Goal: Information Seeking & Learning: Learn about a topic

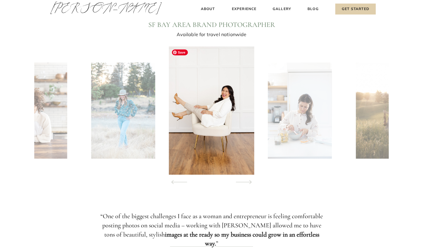
scroll to position [554, 0]
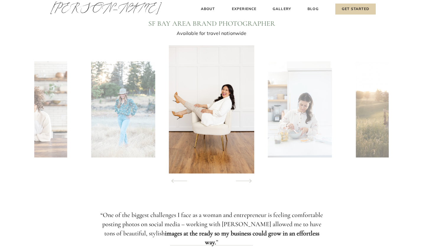
click at [244, 180] on polygon at bounding box center [244, 181] width 16 height 4
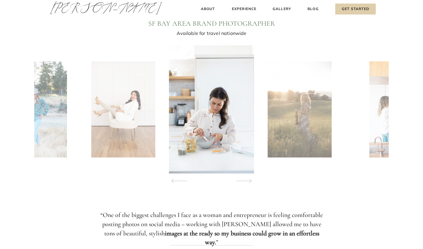
click at [244, 180] on polygon at bounding box center [244, 181] width 16 height 4
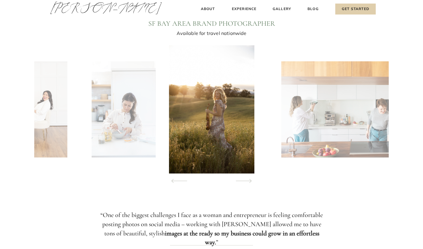
click at [244, 180] on polygon at bounding box center [244, 181] width 16 height 4
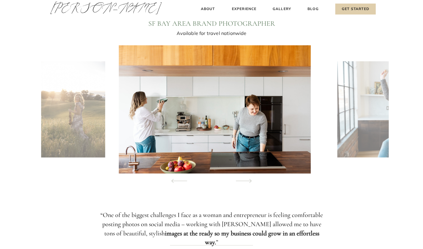
click at [244, 180] on polygon at bounding box center [244, 181] width 16 height 4
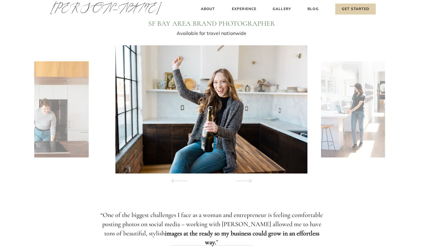
click at [244, 180] on polygon at bounding box center [244, 181] width 16 height 4
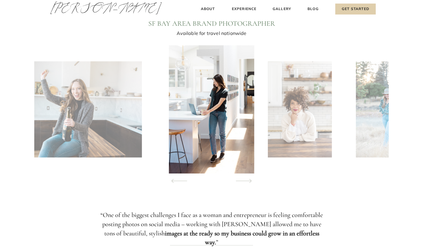
click at [244, 180] on polygon at bounding box center [244, 181] width 16 height 4
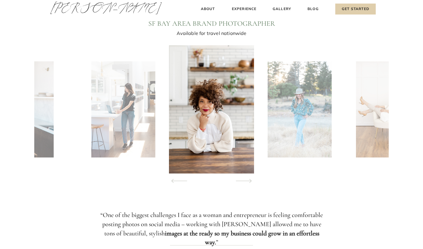
click at [244, 180] on polygon at bounding box center [244, 181] width 16 height 4
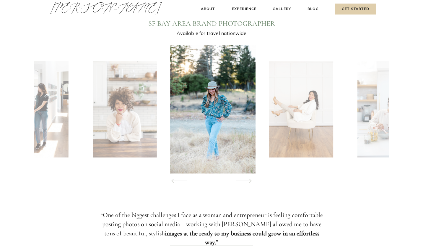
click at [244, 180] on polygon at bounding box center [244, 181] width 16 height 4
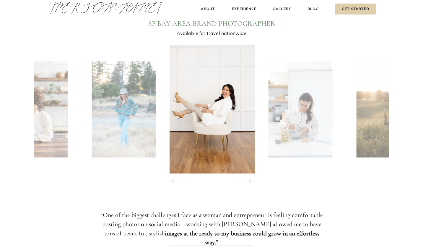
click at [244, 180] on polygon at bounding box center [244, 181] width 16 height 4
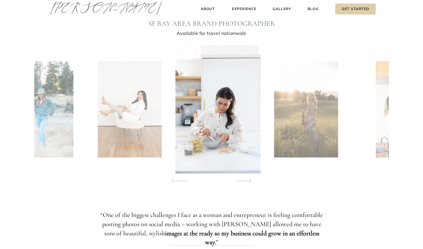
click at [244, 180] on polygon at bounding box center [244, 181] width 16 height 4
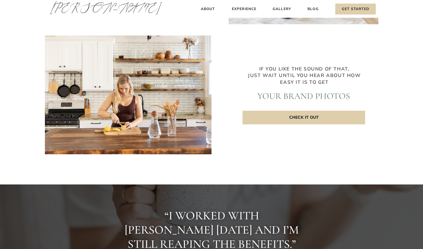
scroll to position [1302, 0]
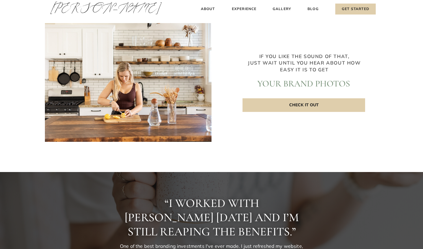
click at [280, 111] on p "Check it out" at bounding box center [304, 105] width 123 height 14
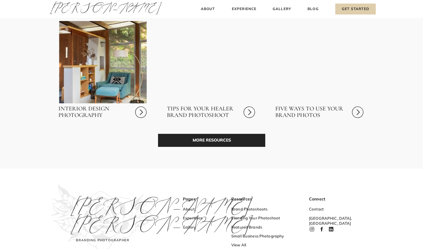
scroll to position [1733, 0]
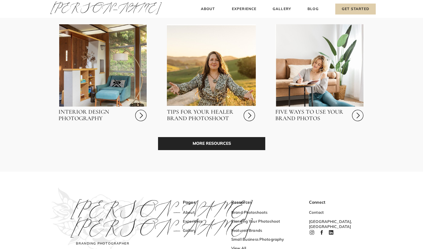
click at [249, 115] on icon at bounding box center [250, 115] width 14 height 14
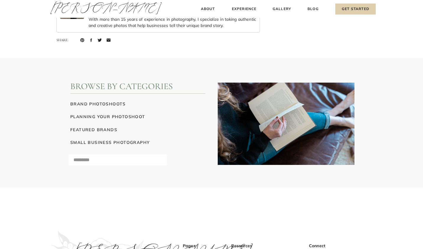
scroll to position [5317, 0]
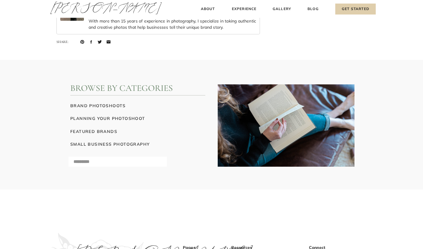
click at [118, 104] on h3 "brand photoshoots" at bounding box center [137, 105] width 135 height 6
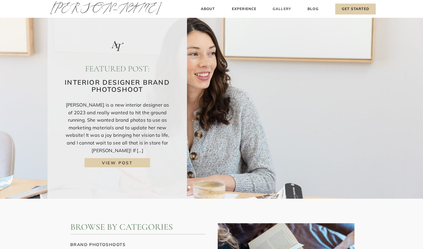
click at [281, 8] on h3 "Gallery" at bounding box center [282, 9] width 20 height 6
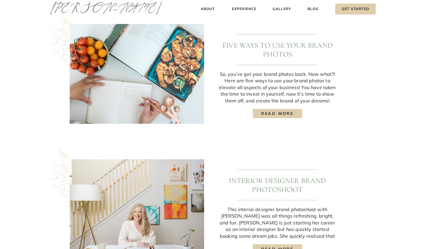
scroll to position [458, 0]
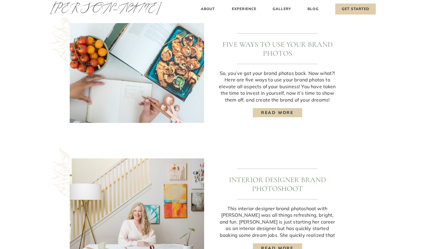
click at [275, 113] on h3 "read more" at bounding box center [277, 112] width 41 height 6
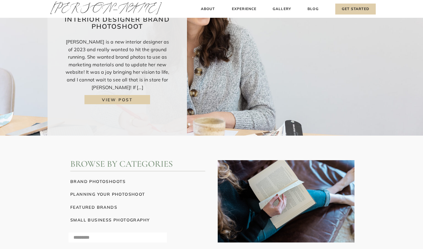
scroll to position [0, 0]
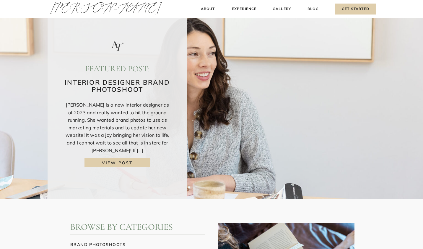
click at [312, 10] on h3 "Blog" at bounding box center [314, 9] width 14 height 6
click at [318, 4] on img at bounding box center [211, 99] width 423 height 198
click at [312, 9] on h3 "Blog" at bounding box center [314, 9] width 14 height 6
click at [283, 9] on h3 "Gallery" at bounding box center [282, 9] width 20 height 6
click at [284, 7] on h3 "Gallery" at bounding box center [282, 9] width 20 height 6
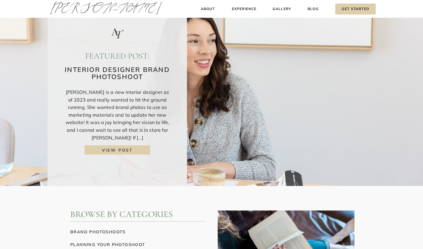
scroll to position [14, 0]
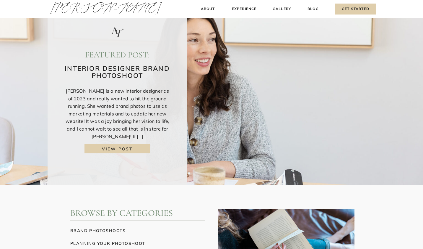
click at [285, 13] on img at bounding box center [211, 85] width 423 height 198
click at [285, 8] on h3 "Gallery" at bounding box center [282, 9] width 20 height 6
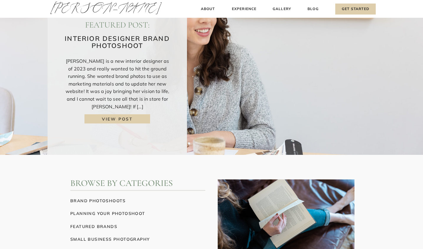
scroll to position [39, 0]
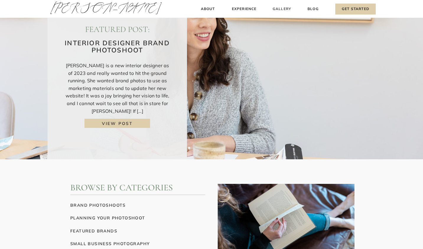
click at [277, 9] on h3 "Gallery" at bounding box center [282, 9] width 20 height 6
click at [278, 6] on h3 "Gallery" at bounding box center [282, 9] width 20 height 6
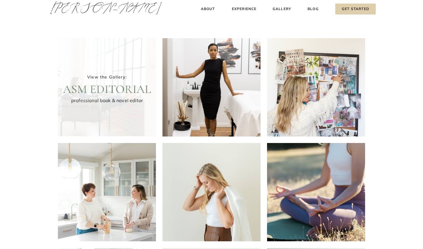
click at [77, 120] on div at bounding box center [107, 87] width 98 height 98
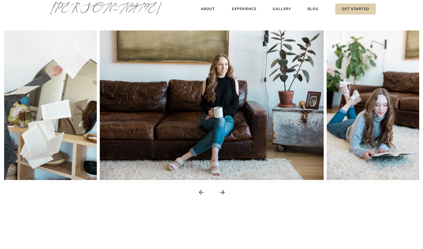
scroll to position [92, 0]
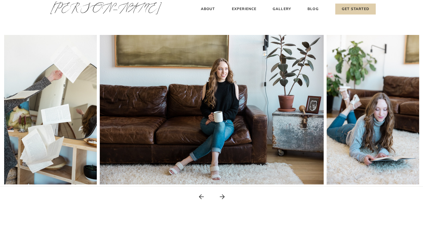
click at [223, 195] on icon at bounding box center [222, 196] width 5 height 5
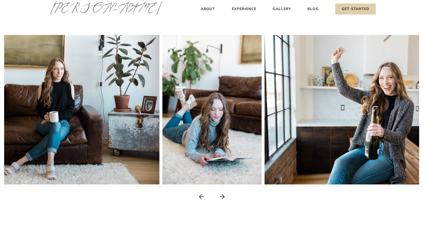
click at [223, 195] on icon at bounding box center [222, 196] width 5 height 5
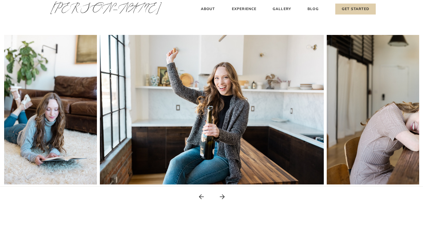
click at [223, 195] on icon at bounding box center [222, 196] width 5 height 5
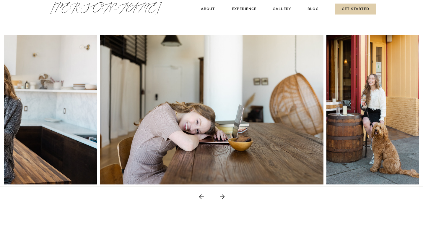
click at [222, 195] on icon at bounding box center [222, 196] width 7 height 7
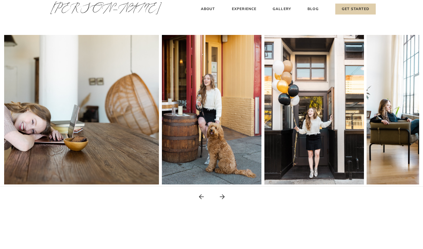
click at [222, 195] on icon at bounding box center [222, 196] width 7 height 7
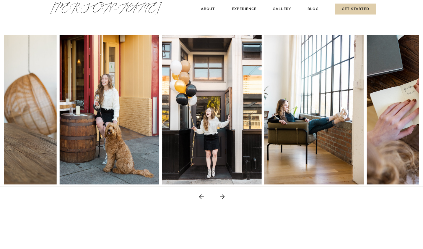
click at [222, 195] on icon at bounding box center [222, 196] width 7 height 7
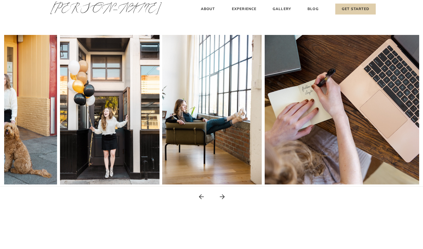
click at [222, 195] on icon at bounding box center [222, 196] width 7 height 7
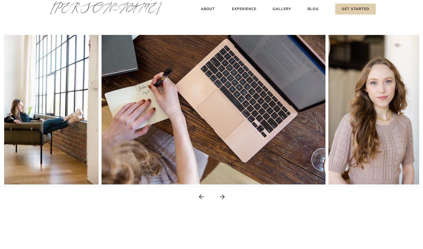
click at [222, 195] on icon at bounding box center [222, 196] width 7 height 7
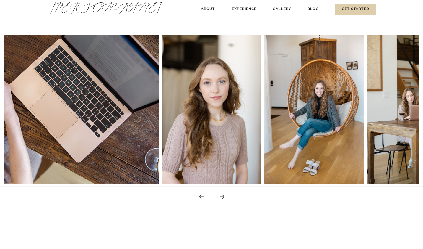
click at [222, 195] on icon at bounding box center [222, 196] width 7 height 7
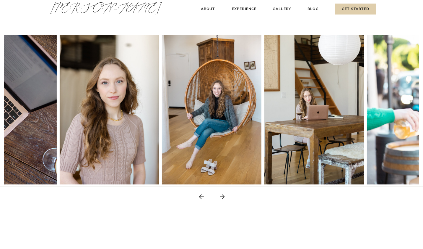
click at [222, 195] on icon at bounding box center [222, 196] width 7 height 7
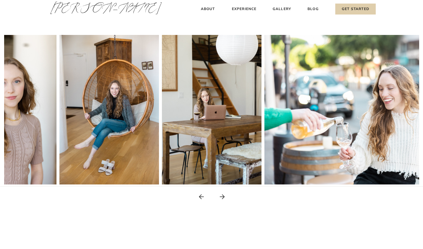
click at [222, 195] on icon at bounding box center [222, 196] width 7 height 7
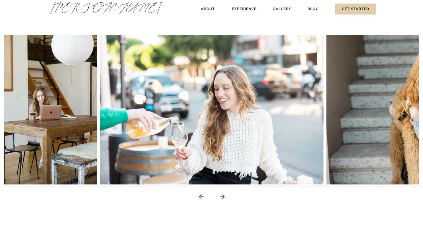
click at [222, 195] on icon at bounding box center [222, 196] width 7 height 7
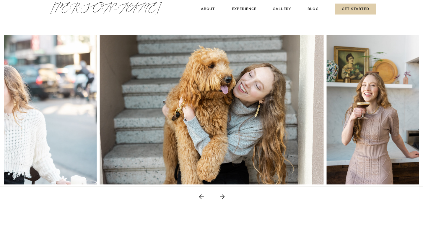
click at [222, 195] on icon at bounding box center [222, 196] width 7 height 7
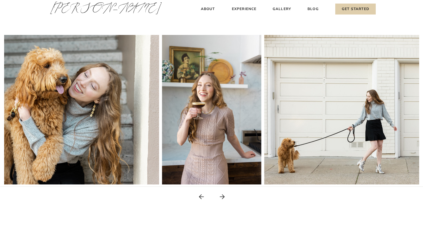
click at [222, 195] on icon at bounding box center [222, 196] width 7 height 7
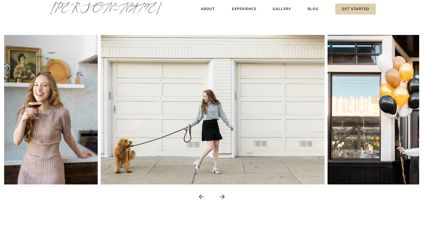
click at [222, 195] on icon at bounding box center [222, 196] width 7 height 7
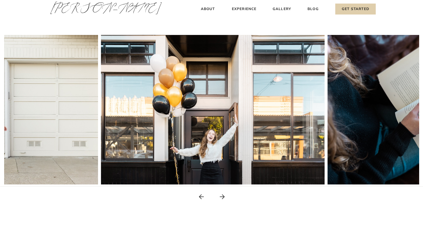
click at [222, 195] on icon at bounding box center [222, 196] width 7 height 7
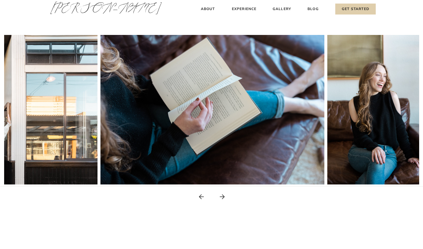
click at [222, 195] on icon at bounding box center [222, 196] width 7 height 7
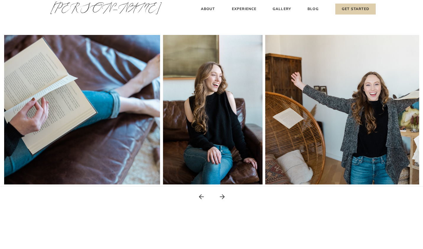
click at [222, 195] on icon at bounding box center [222, 196] width 7 height 7
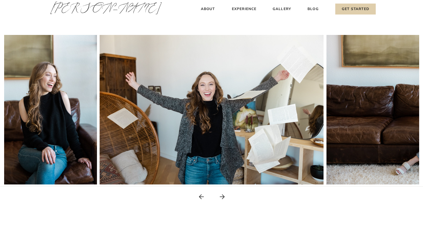
click at [222, 195] on icon at bounding box center [222, 196] width 7 height 7
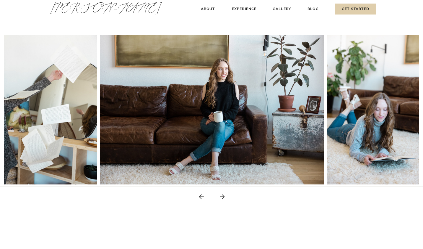
click at [222, 195] on icon at bounding box center [222, 196] width 7 height 7
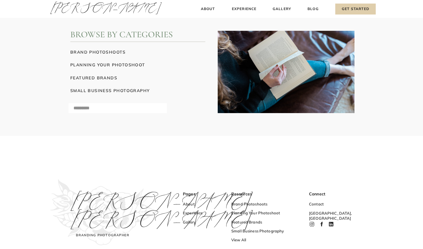
scroll to position [3093, 0]
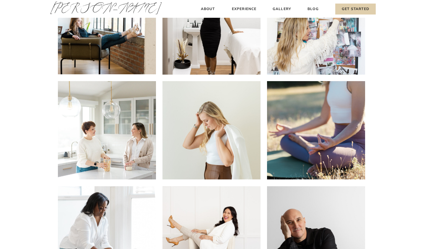
scroll to position [63, 0]
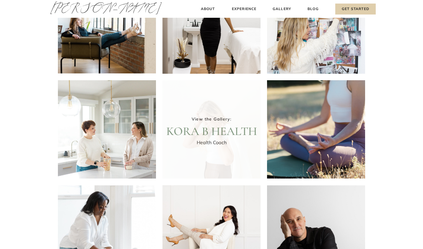
click at [210, 145] on div at bounding box center [212, 129] width 98 height 98
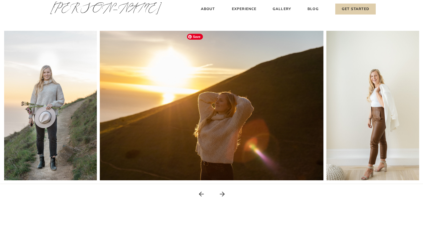
scroll to position [95, 0]
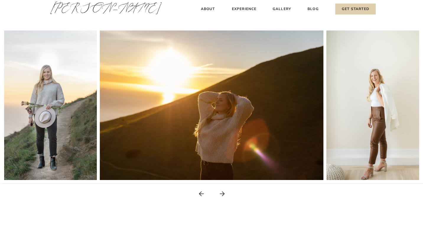
click at [223, 192] on icon at bounding box center [222, 193] width 7 height 7
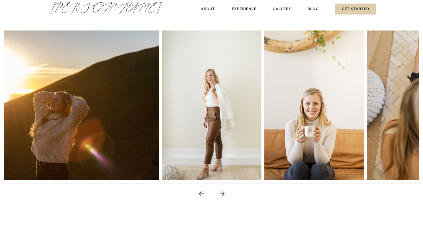
click at [223, 192] on icon at bounding box center [222, 193] width 7 height 7
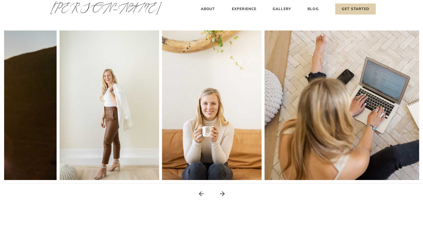
click at [223, 192] on icon at bounding box center [222, 193] width 7 height 7
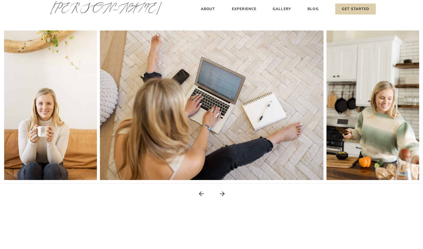
click at [223, 192] on icon at bounding box center [222, 193] width 7 height 7
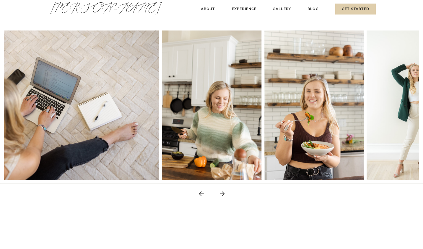
click at [223, 192] on icon at bounding box center [222, 193] width 7 height 7
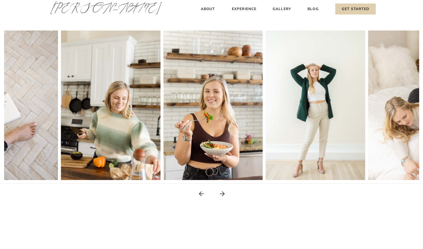
click at [223, 192] on icon at bounding box center [222, 193] width 7 height 7
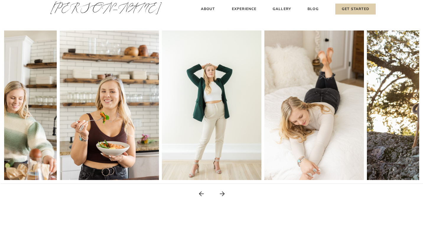
click at [223, 193] on icon at bounding box center [222, 193] width 5 height 5
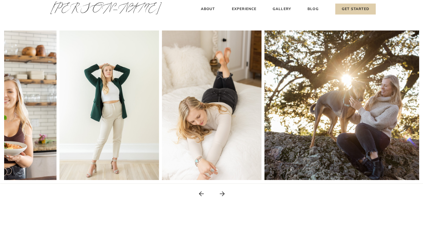
click at [222, 194] on icon at bounding box center [222, 193] width 7 height 7
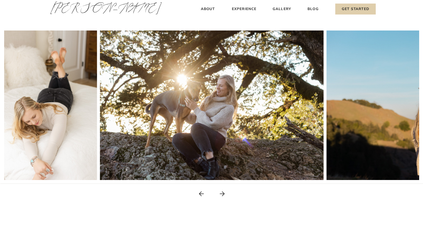
click at [222, 194] on icon at bounding box center [222, 193] width 7 height 7
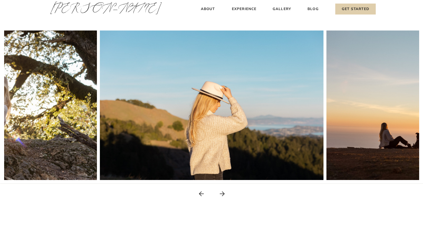
click at [222, 194] on icon at bounding box center [222, 193] width 7 height 7
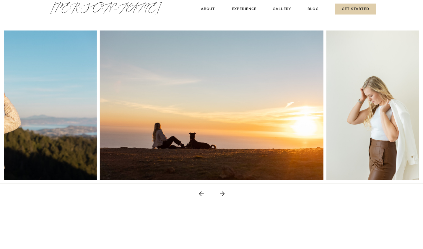
click at [222, 194] on icon at bounding box center [222, 193] width 7 height 7
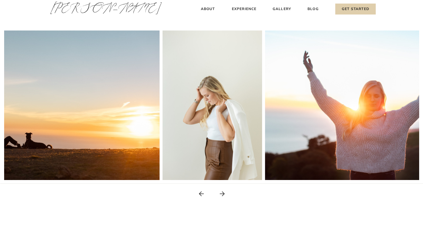
click at [222, 194] on icon at bounding box center [222, 193] width 7 height 7
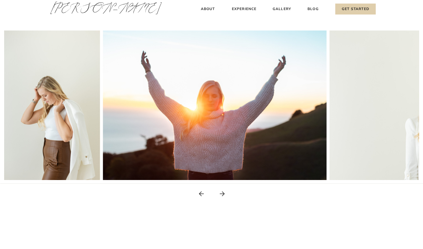
click at [222, 194] on icon at bounding box center [222, 193] width 7 height 7
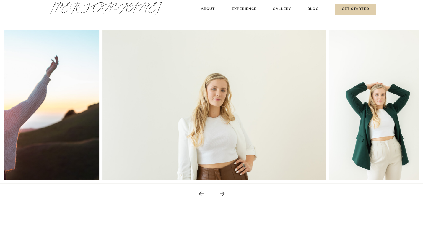
click at [222, 194] on icon at bounding box center [222, 193] width 7 height 7
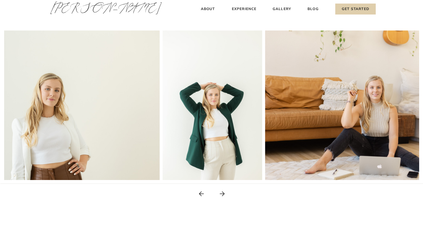
click at [222, 194] on icon at bounding box center [222, 193] width 7 height 7
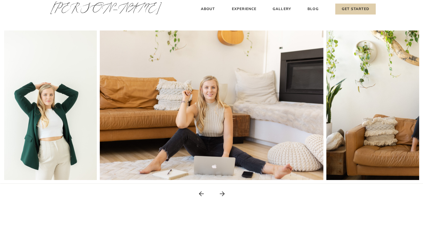
click at [222, 194] on icon at bounding box center [222, 193] width 7 height 7
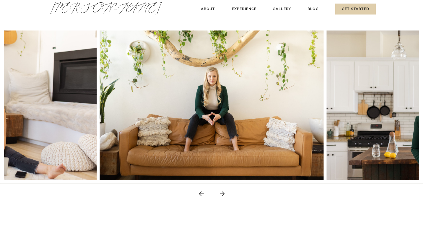
click at [222, 194] on icon at bounding box center [222, 193] width 7 height 7
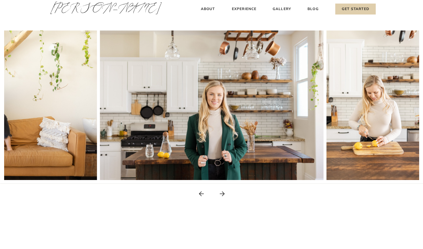
click at [222, 194] on icon at bounding box center [222, 193] width 7 height 7
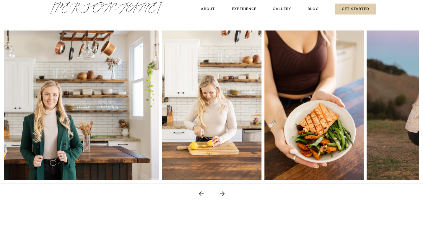
click at [222, 194] on icon at bounding box center [222, 193] width 7 height 7
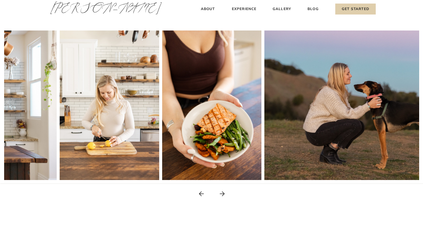
click at [222, 194] on icon at bounding box center [222, 193] width 7 height 7
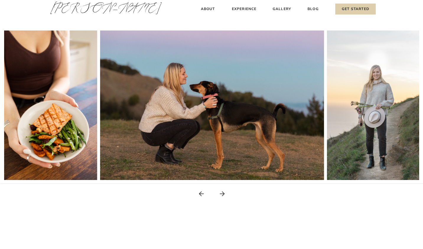
click at [222, 194] on icon at bounding box center [222, 193] width 7 height 7
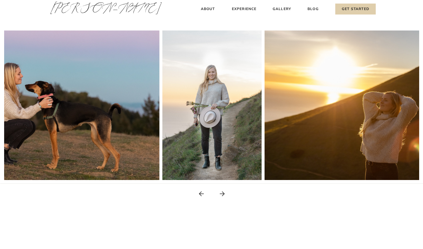
click at [222, 194] on icon at bounding box center [222, 193] width 7 height 7
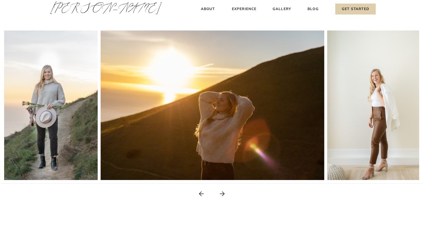
click at [222, 194] on icon at bounding box center [222, 193] width 7 height 7
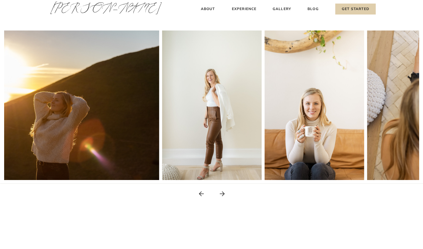
click at [221, 194] on icon at bounding box center [222, 193] width 7 height 7
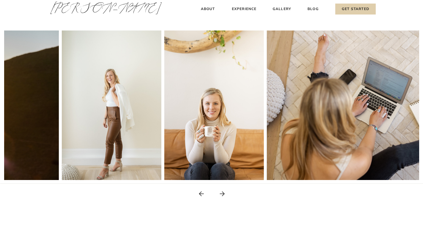
click at [221, 194] on icon at bounding box center [222, 193] width 7 height 7
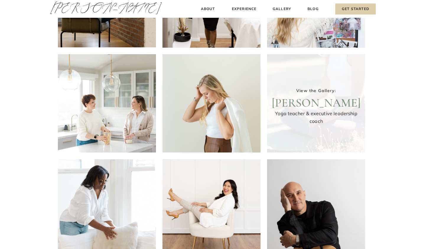
scroll to position [94, 0]
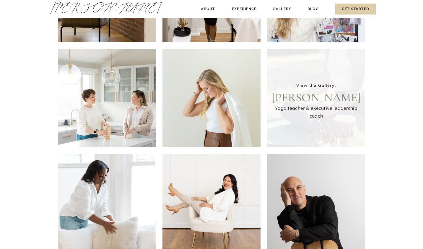
click at [332, 102] on div at bounding box center [316, 98] width 98 height 98
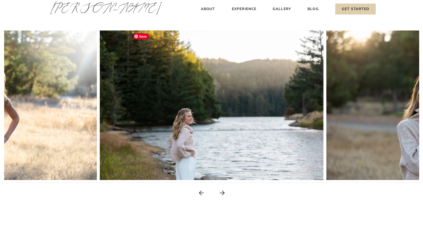
scroll to position [97, 0]
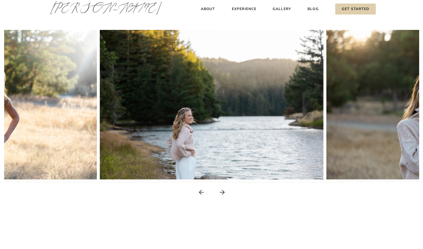
click at [222, 191] on icon at bounding box center [222, 191] width 7 height 7
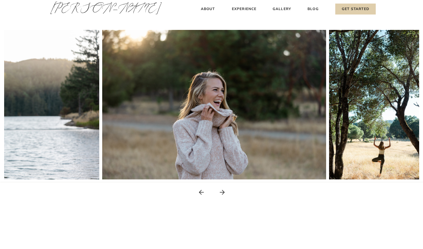
click at [222, 191] on icon at bounding box center [222, 191] width 7 height 7
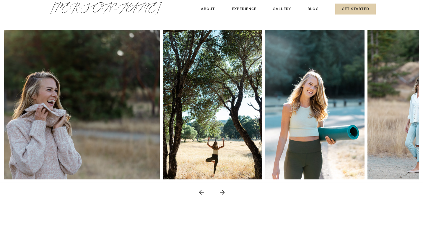
click at [222, 191] on icon at bounding box center [222, 191] width 7 height 7
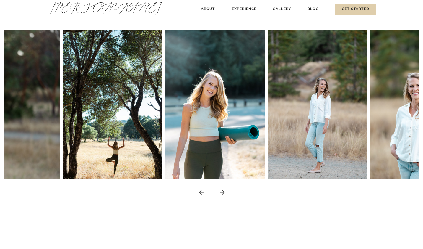
click at [222, 191] on icon at bounding box center [222, 191] width 7 height 7
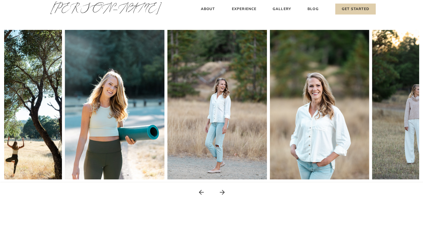
click at [222, 191] on icon at bounding box center [222, 191] width 7 height 7
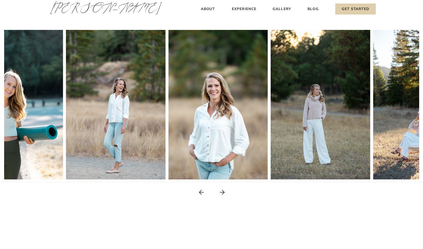
click at [222, 191] on icon at bounding box center [222, 191] width 7 height 7
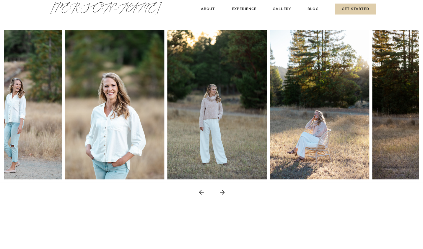
click at [222, 191] on icon at bounding box center [222, 191] width 7 height 7
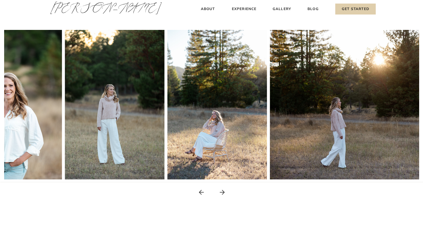
click at [222, 191] on icon at bounding box center [222, 191] width 7 height 7
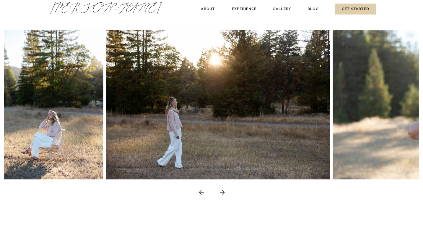
click at [222, 191] on icon at bounding box center [222, 191] width 7 height 7
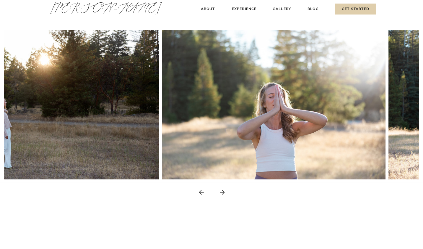
click at [222, 191] on icon at bounding box center [222, 191] width 7 height 7
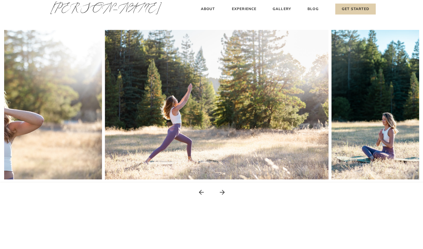
click at [222, 191] on icon at bounding box center [222, 191] width 7 height 7
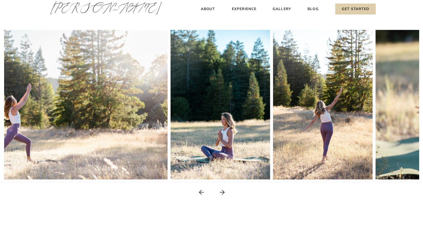
click at [222, 191] on icon at bounding box center [222, 191] width 7 height 7
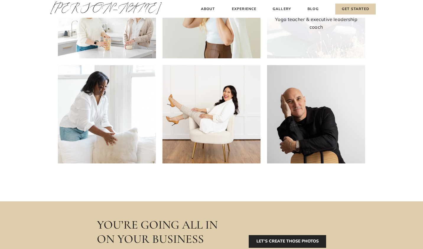
scroll to position [192, 0]
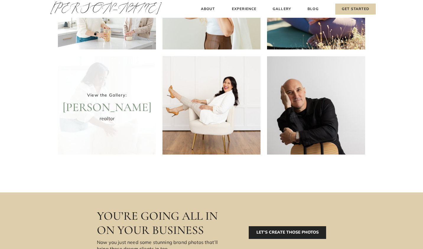
click at [92, 106] on div at bounding box center [107, 105] width 98 height 98
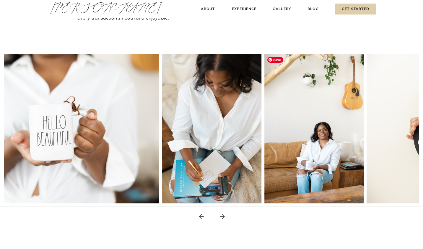
scroll to position [76, 0]
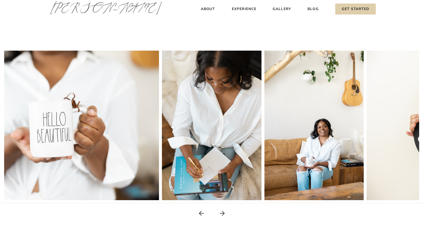
click at [222, 213] on icon at bounding box center [222, 212] width 7 height 7
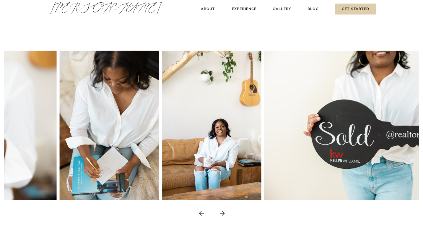
click at [222, 213] on icon at bounding box center [222, 212] width 7 height 7
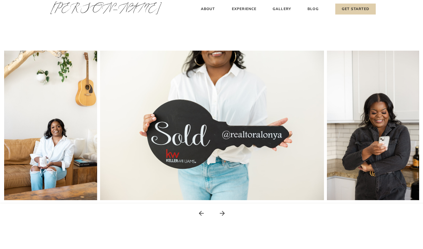
click at [222, 213] on icon at bounding box center [222, 212] width 7 height 7
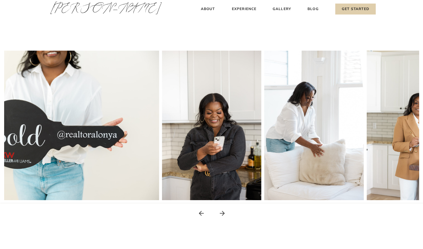
click at [222, 213] on icon at bounding box center [222, 212] width 7 height 7
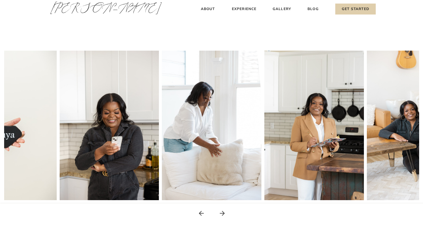
click at [222, 214] on icon at bounding box center [222, 212] width 7 height 7
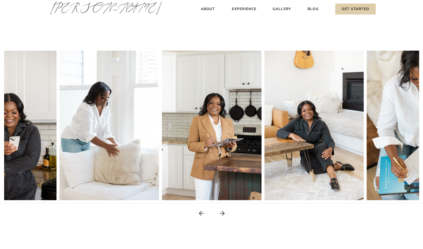
click at [222, 214] on icon at bounding box center [222, 212] width 7 height 7
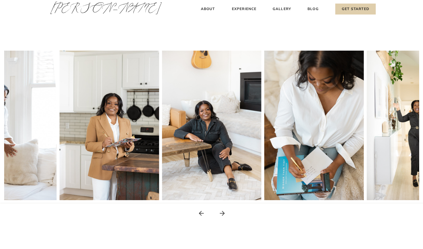
click at [221, 214] on icon at bounding box center [222, 212] width 7 height 7
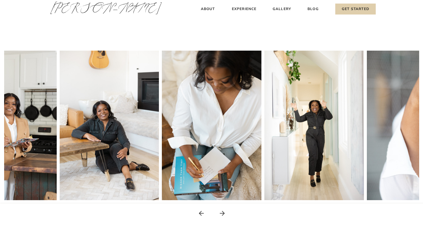
click at [221, 215] on icon at bounding box center [222, 212] width 7 height 7
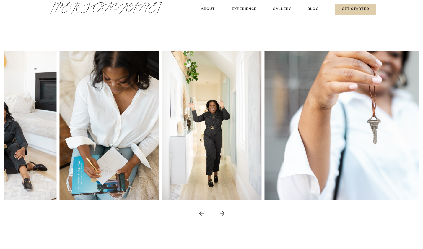
click at [221, 215] on icon at bounding box center [222, 212] width 7 height 7
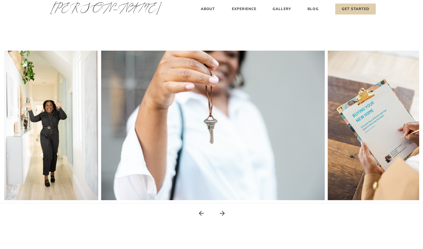
click at [221, 215] on icon at bounding box center [222, 212] width 7 height 7
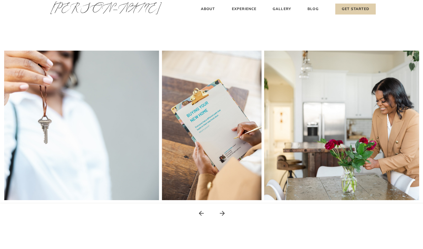
click at [221, 216] on icon at bounding box center [222, 212] width 7 height 7
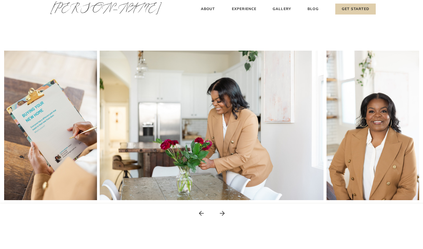
click at [220, 216] on icon at bounding box center [222, 212] width 7 height 7
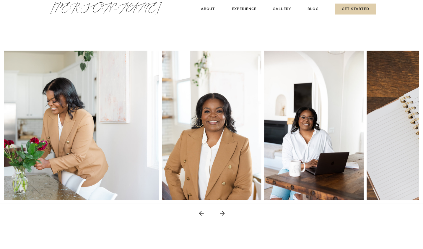
click at [220, 216] on icon at bounding box center [222, 212] width 7 height 7
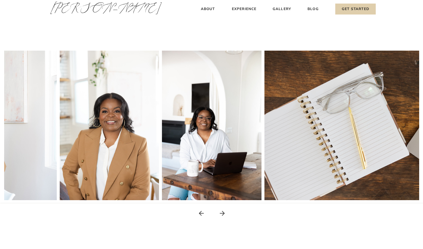
click at [220, 216] on icon at bounding box center [222, 212] width 7 height 7
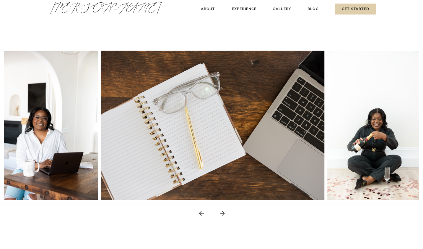
click at [220, 216] on icon at bounding box center [222, 212] width 7 height 7
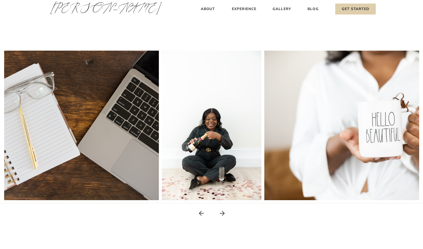
click at [220, 216] on icon at bounding box center [222, 212] width 7 height 7
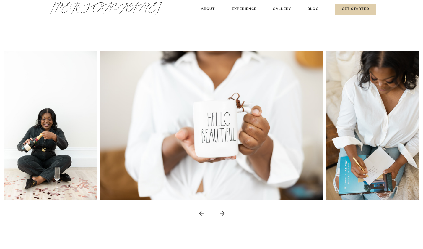
click at [220, 216] on icon at bounding box center [222, 212] width 7 height 7
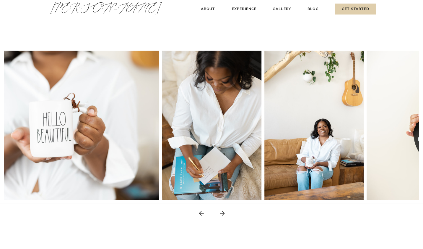
click at [220, 216] on icon at bounding box center [222, 212] width 7 height 7
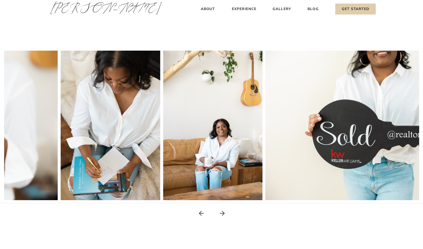
click at [220, 216] on icon at bounding box center [222, 212] width 7 height 7
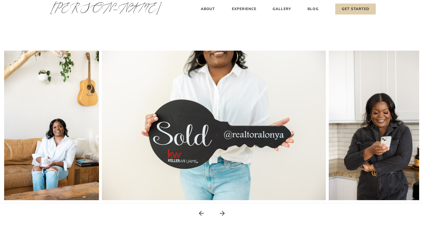
click at [220, 216] on icon at bounding box center [222, 212] width 7 height 7
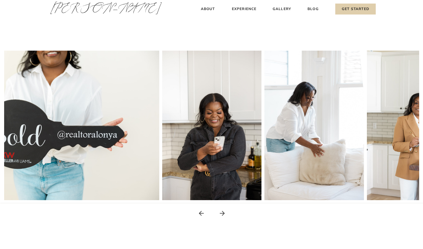
click at [220, 216] on icon at bounding box center [222, 212] width 7 height 7
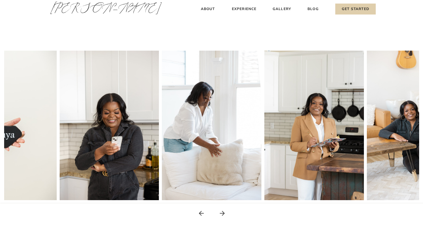
click at [220, 216] on icon at bounding box center [222, 212] width 7 height 7
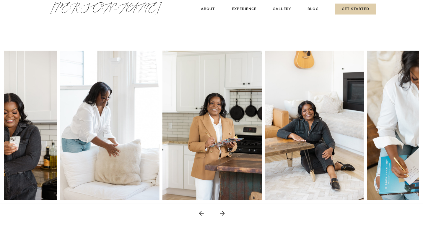
click at [220, 216] on icon at bounding box center [222, 212] width 7 height 7
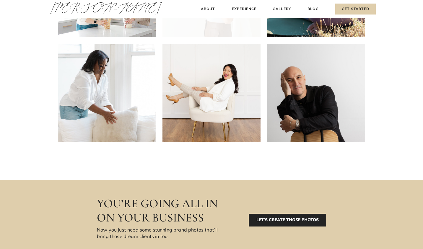
scroll to position [150, 0]
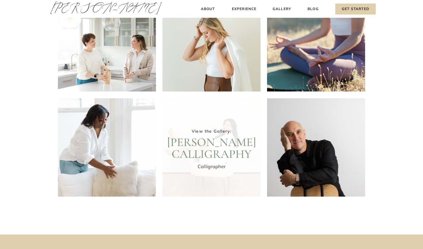
click at [197, 142] on div at bounding box center [212, 147] width 98 height 98
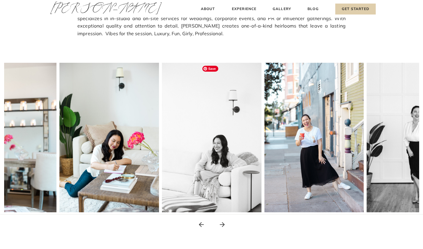
scroll to position [73, 0]
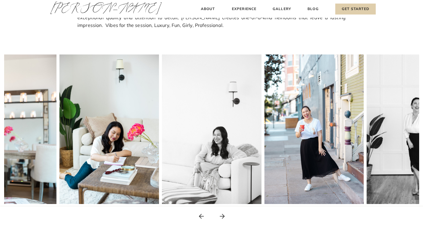
click at [223, 214] on icon at bounding box center [222, 215] width 7 height 7
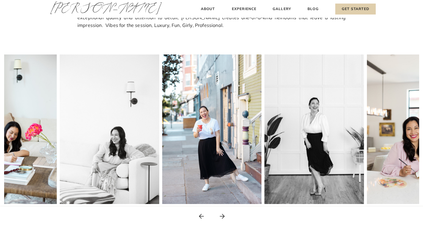
click at [223, 214] on icon at bounding box center [222, 215] width 7 height 7
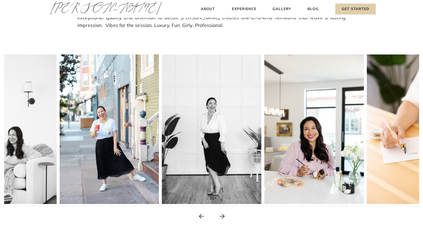
click at [223, 214] on icon at bounding box center [222, 215] width 7 height 7
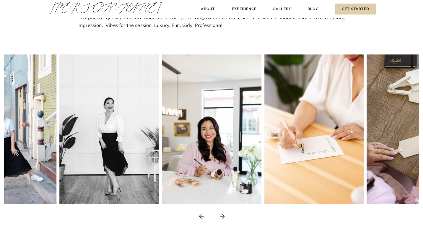
click at [223, 214] on icon at bounding box center [222, 215] width 7 height 7
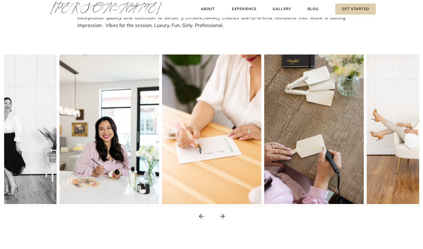
click at [223, 214] on icon at bounding box center [222, 215] width 7 height 7
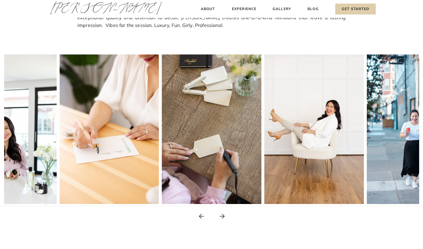
click at [223, 214] on icon at bounding box center [222, 215] width 7 height 7
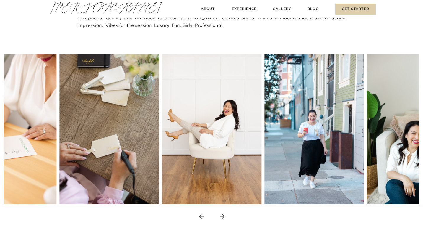
click at [223, 214] on icon at bounding box center [222, 215] width 7 height 7
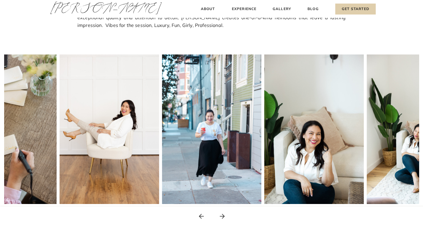
click at [223, 214] on icon at bounding box center [222, 215] width 7 height 7
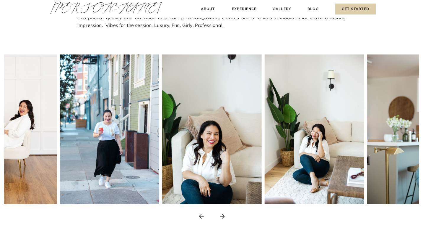
click at [223, 214] on icon at bounding box center [222, 215] width 7 height 7
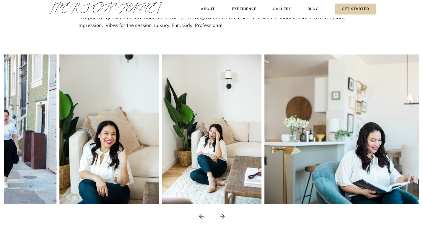
click at [223, 214] on icon at bounding box center [222, 215] width 5 height 5
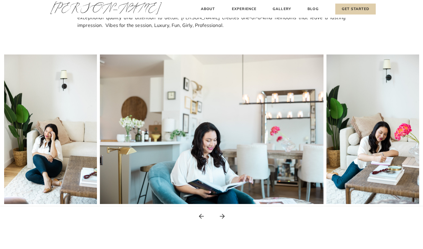
click at [223, 214] on icon at bounding box center [222, 215] width 5 height 5
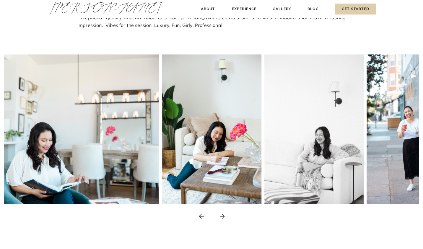
click at [223, 214] on icon at bounding box center [222, 215] width 5 height 5
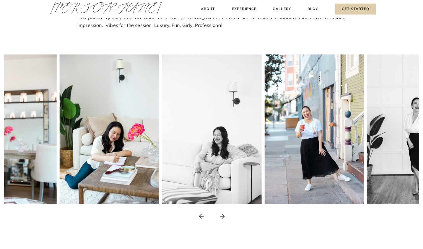
click at [223, 214] on icon at bounding box center [222, 215] width 5 height 5
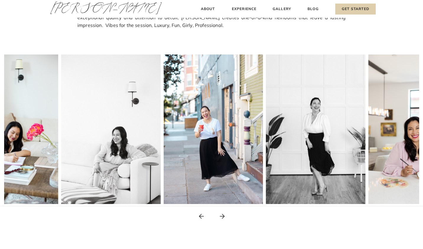
click at [223, 214] on icon at bounding box center [222, 215] width 5 height 5
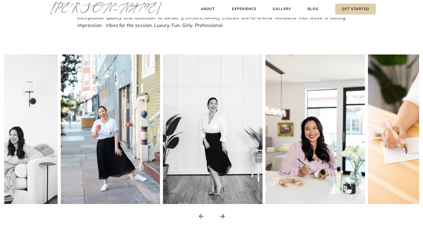
click at [223, 214] on icon at bounding box center [222, 215] width 5 height 5
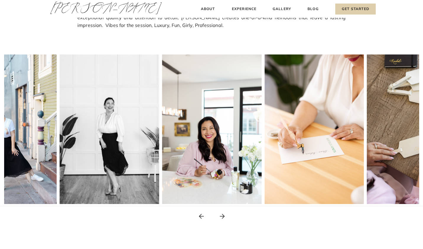
click at [223, 214] on icon at bounding box center [222, 215] width 5 height 5
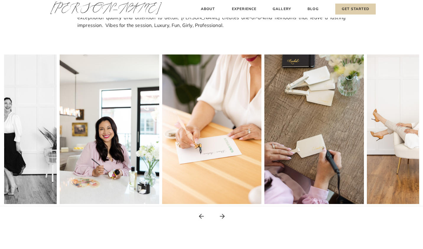
click at [223, 214] on icon at bounding box center [222, 215] width 5 height 5
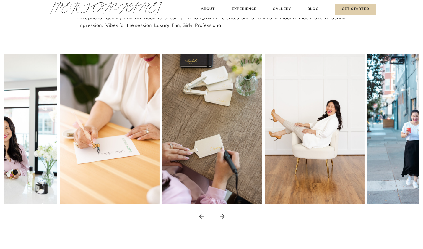
click at [223, 214] on icon at bounding box center [222, 215] width 5 height 5
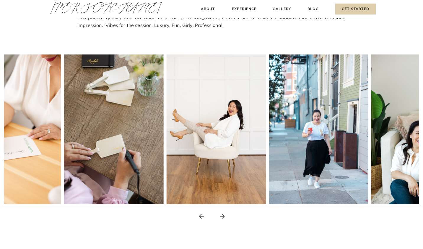
click at [223, 214] on icon at bounding box center [222, 215] width 5 height 5
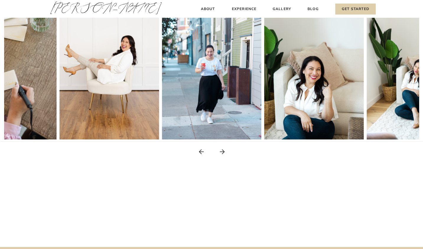
scroll to position [0, 0]
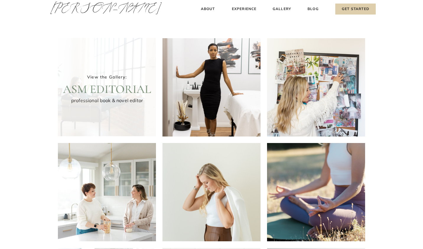
click at [111, 105] on div at bounding box center [107, 87] width 98 height 98
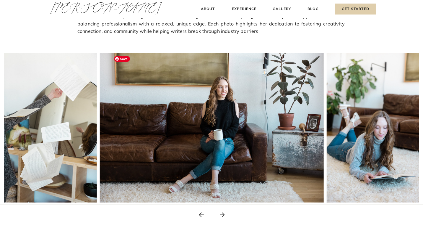
scroll to position [77, 0]
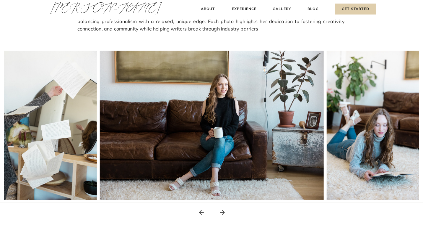
click at [221, 210] on icon at bounding box center [222, 211] width 7 height 7
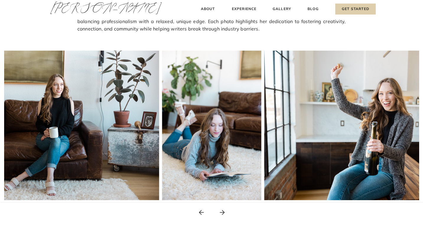
click at [222, 210] on icon at bounding box center [222, 211] width 7 height 7
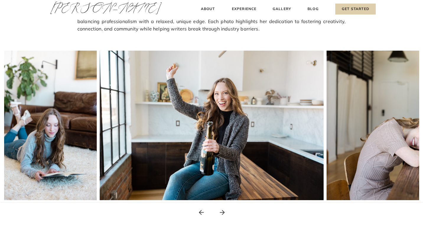
click at [222, 210] on icon at bounding box center [222, 211] width 7 height 7
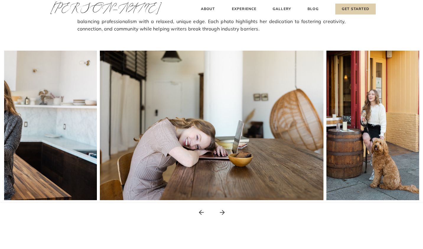
click at [221, 210] on icon at bounding box center [222, 211] width 7 height 7
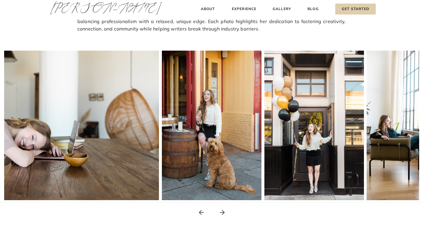
click at [221, 210] on icon at bounding box center [222, 211] width 7 height 7
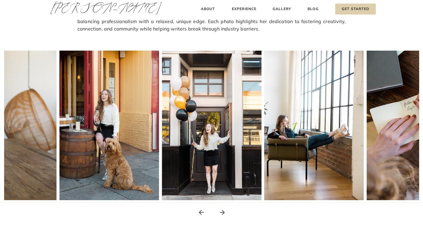
click at [221, 210] on icon at bounding box center [222, 211] width 7 height 7
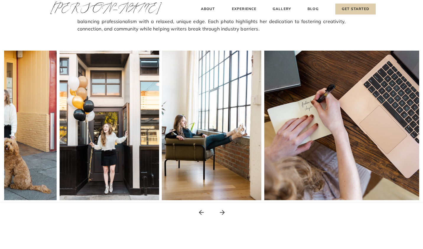
click at [221, 210] on icon at bounding box center [222, 211] width 7 height 7
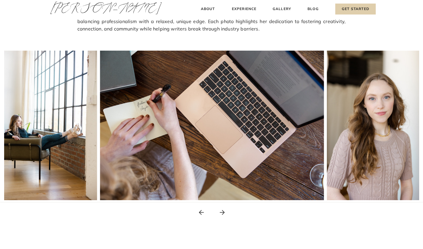
click at [221, 210] on icon at bounding box center [222, 211] width 7 height 7
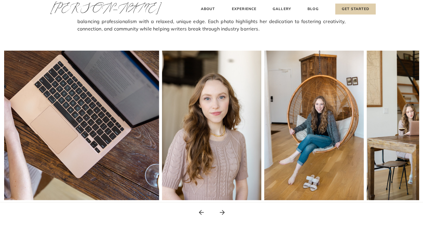
click at [221, 210] on icon at bounding box center [222, 211] width 7 height 7
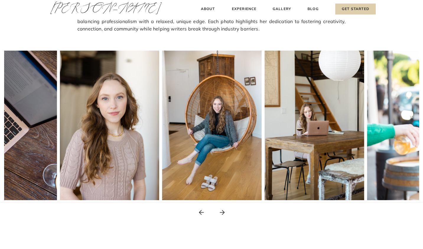
click at [221, 210] on icon at bounding box center [222, 211] width 7 height 7
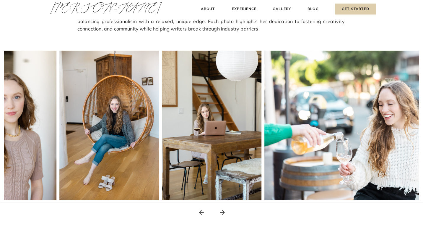
click at [221, 210] on icon at bounding box center [222, 211] width 7 height 7
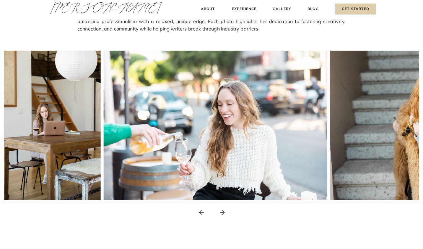
click at [221, 210] on icon at bounding box center [222, 211] width 7 height 7
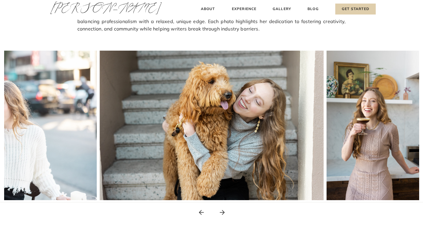
click at [221, 211] on icon at bounding box center [222, 211] width 7 height 7
